Goal: Transaction & Acquisition: Purchase product/service

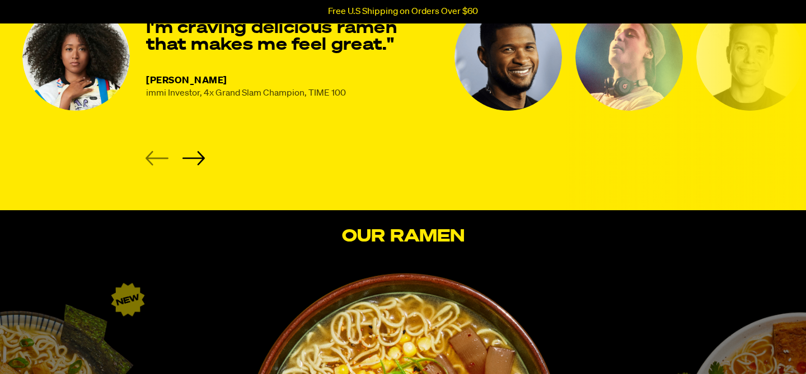
scroll to position [1618, 0]
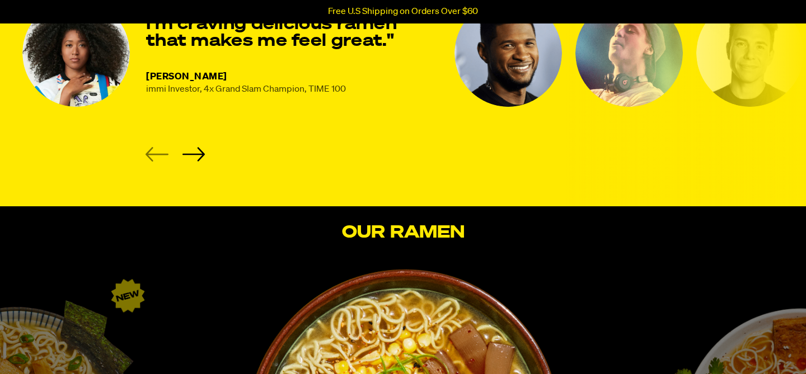
click at [487, 107] on img "2 of 8" at bounding box center [507, 52] width 107 height 107
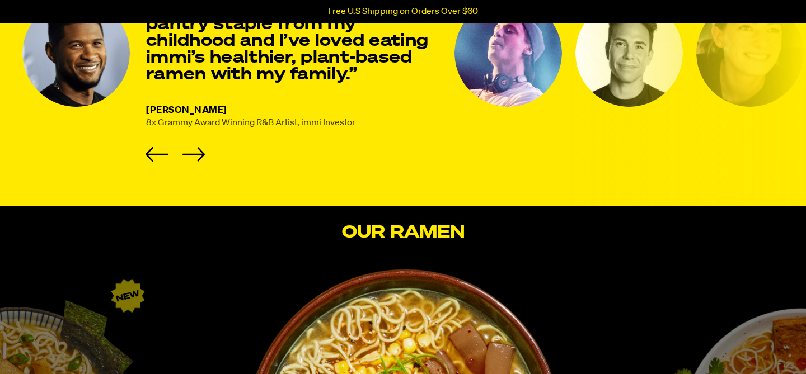
click at [523, 107] on img "3 of 8" at bounding box center [507, 52] width 107 height 107
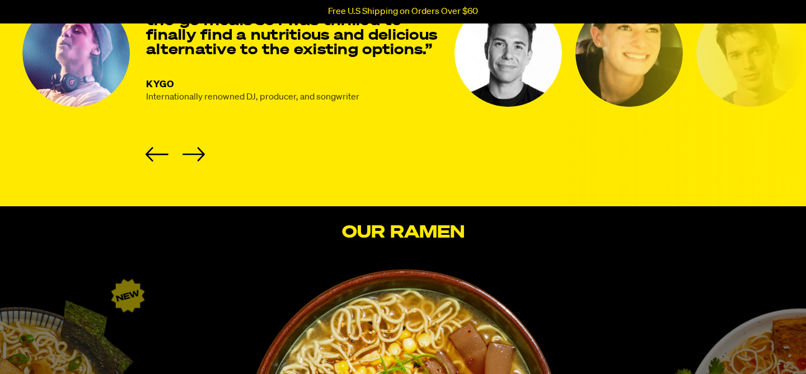
click at [531, 107] on img "4 of 8" at bounding box center [507, 52] width 107 height 107
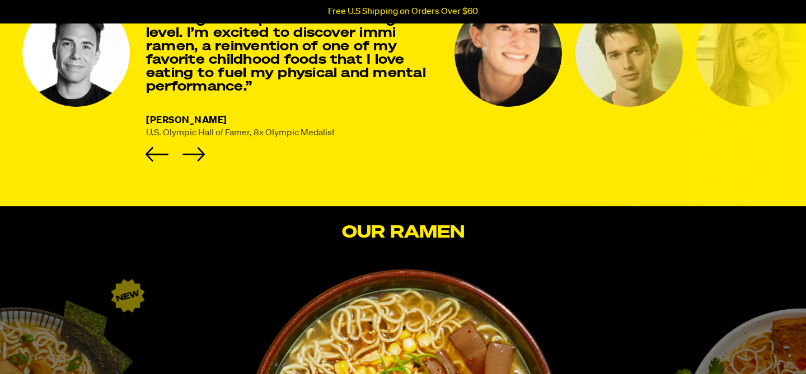
click at [492, 107] on img "5 of 8" at bounding box center [507, 52] width 107 height 107
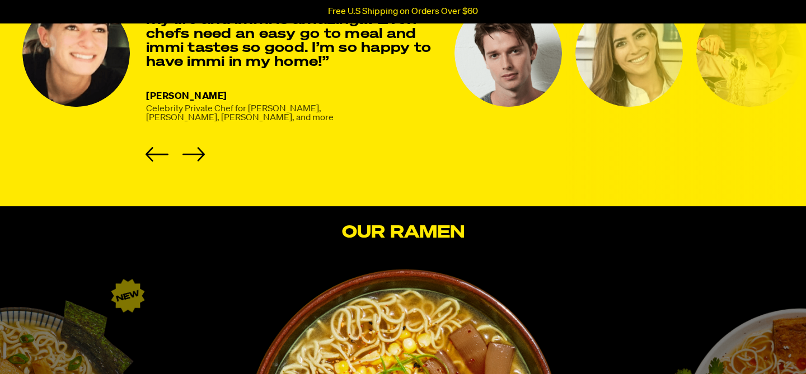
click at [519, 107] on img "6 of 8" at bounding box center [507, 52] width 107 height 107
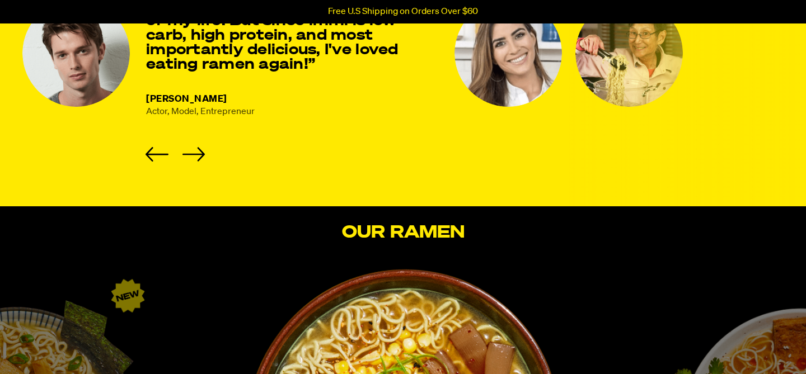
click at [518, 107] on img "7 of 8" at bounding box center [507, 52] width 107 height 107
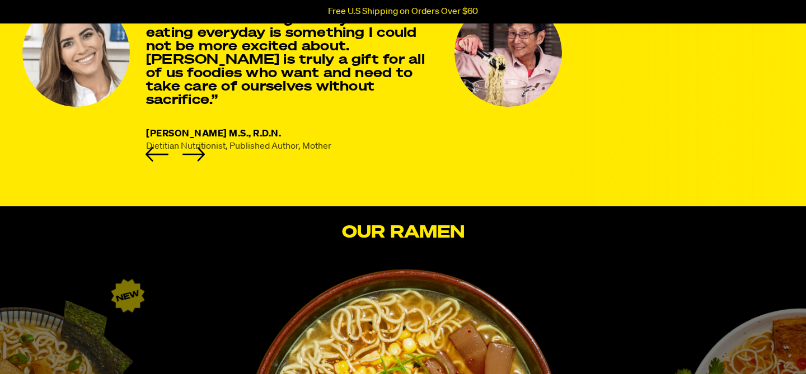
click at [464, 107] on img "8 of 8" at bounding box center [507, 52] width 107 height 107
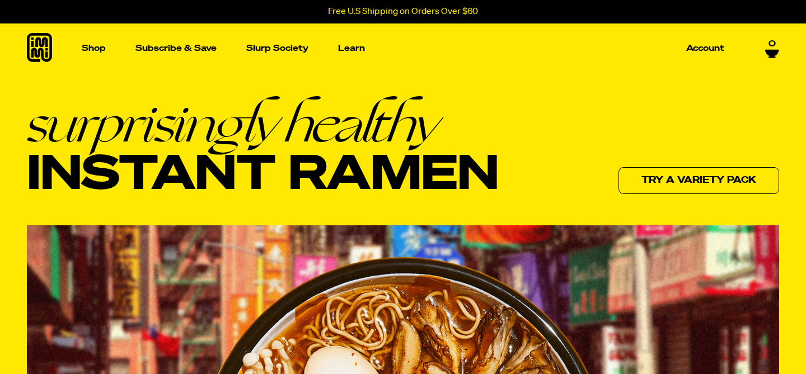
scroll to position [0, 0]
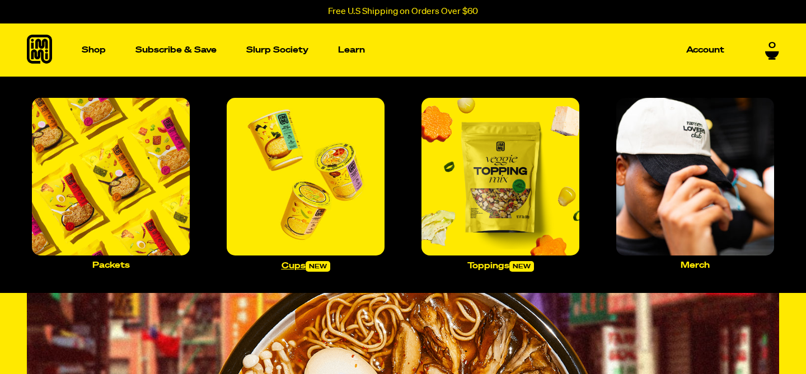
click at [302, 187] on img "Main navigation" at bounding box center [306, 177] width 158 height 158
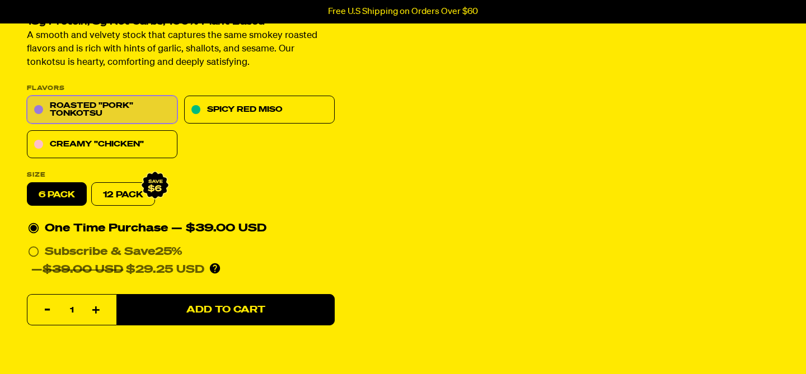
scroll to position [136, 0]
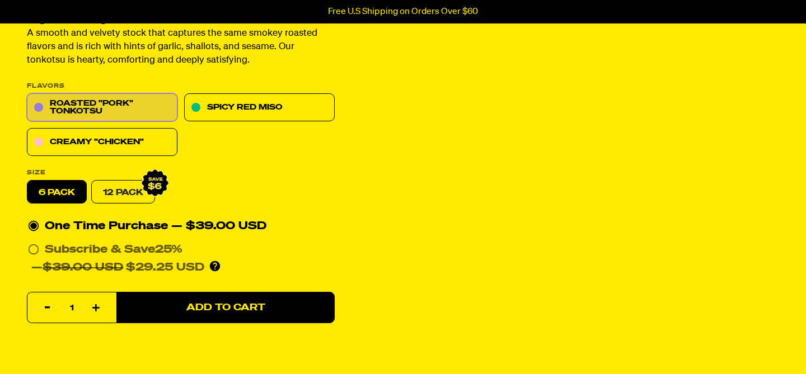
click at [147, 204] on link "12 Pack" at bounding box center [123, 192] width 64 height 23
radio input "false"
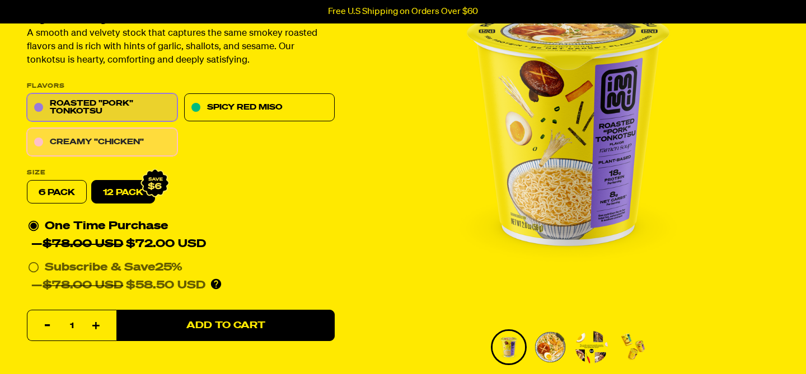
click at [137, 157] on link "Creamy "Chicken"" at bounding box center [102, 143] width 150 height 28
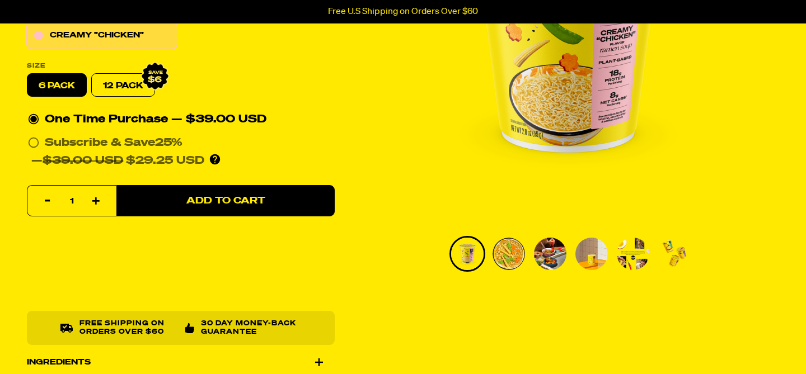
scroll to position [242, 0]
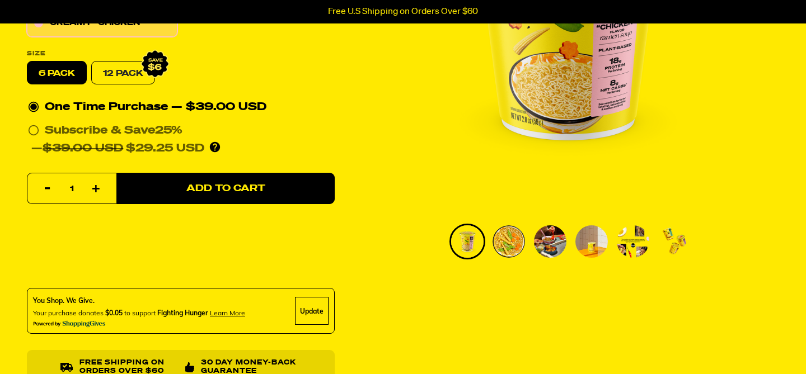
click at [139, 85] on link "12 Pack" at bounding box center [123, 73] width 64 height 23
radio input "false"
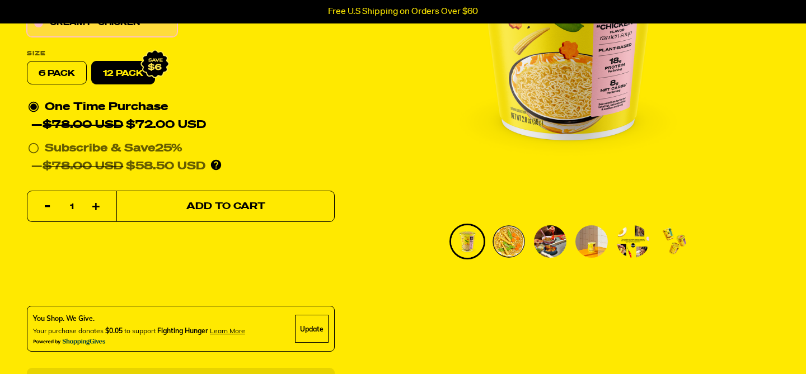
click at [218, 211] on span "Add to Cart" at bounding box center [225, 207] width 79 height 10
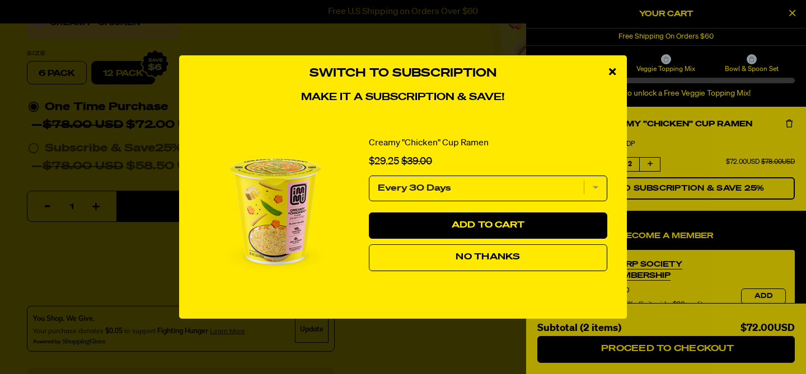
click at [478, 262] on span "No Thanks" at bounding box center [487, 257] width 64 height 9
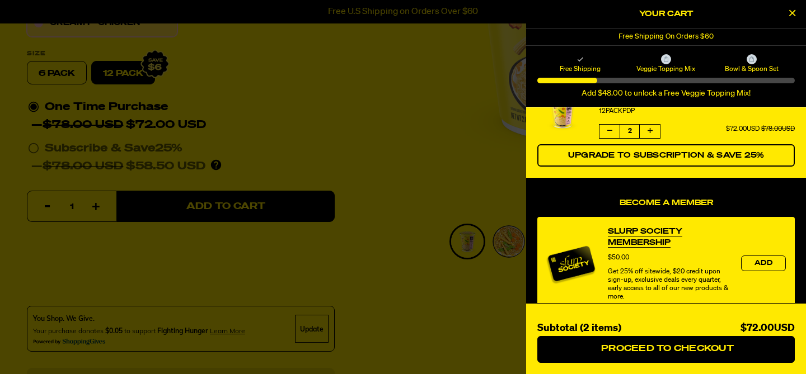
scroll to position [0, 0]
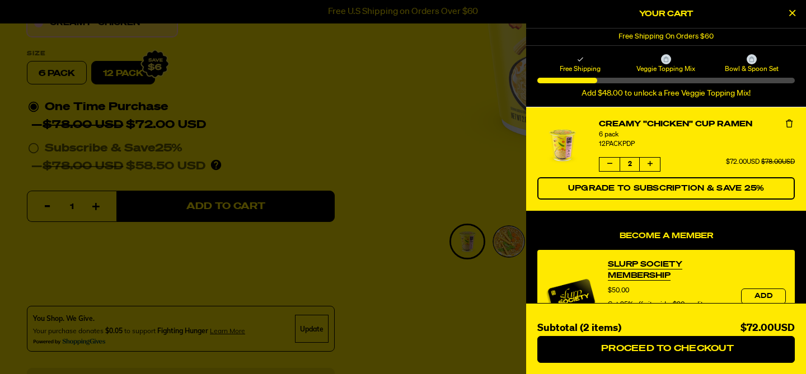
click at [791, 14] on icon "Close Cart" at bounding box center [792, 13] width 6 height 10
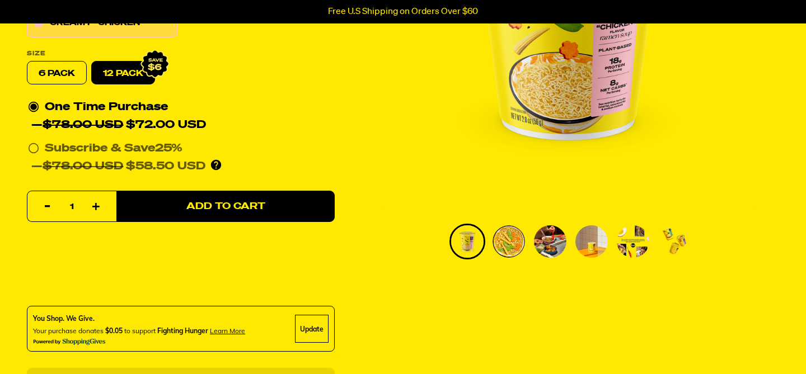
click at [791, 14] on div "Free U.S Shipping on Orders Over $60" at bounding box center [403, 12] width 806 height 10
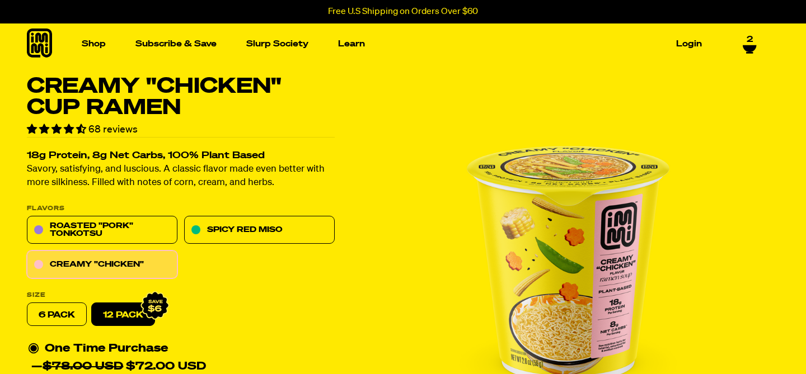
click at [746, 45] on icon at bounding box center [748, 48] width 13 height 7
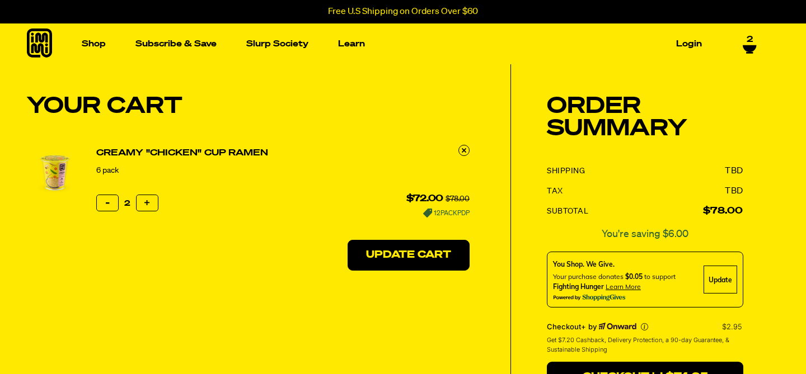
click at [406, 271] on button "Update Cart" at bounding box center [408, 255] width 122 height 31
